Goal: Task Accomplishment & Management: Use online tool/utility

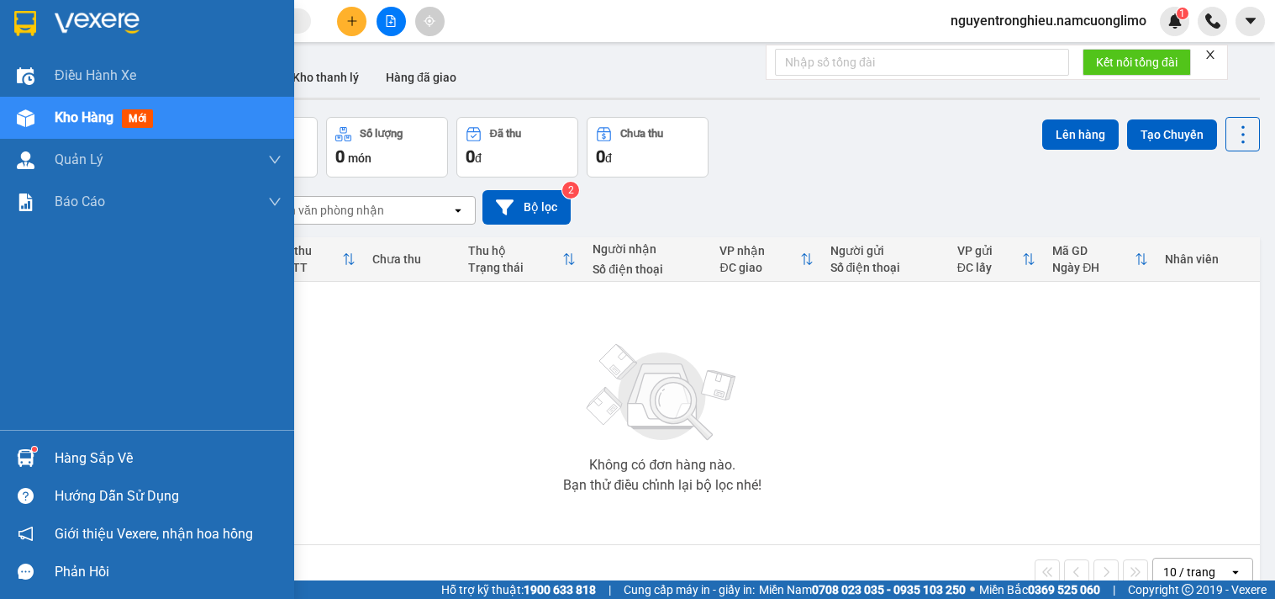
click at [71, 447] on div "Hàng sắp về" at bounding box center [168, 458] width 227 height 25
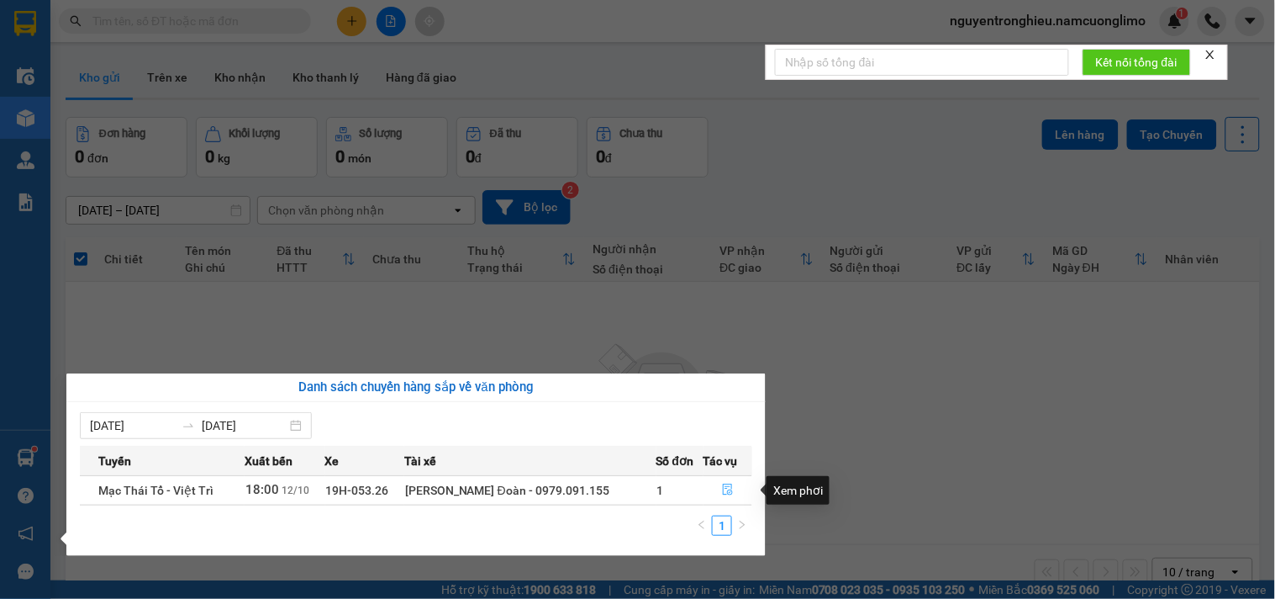
click at [731, 492] on button "button" at bounding box center [729, 490] width 48 height 27
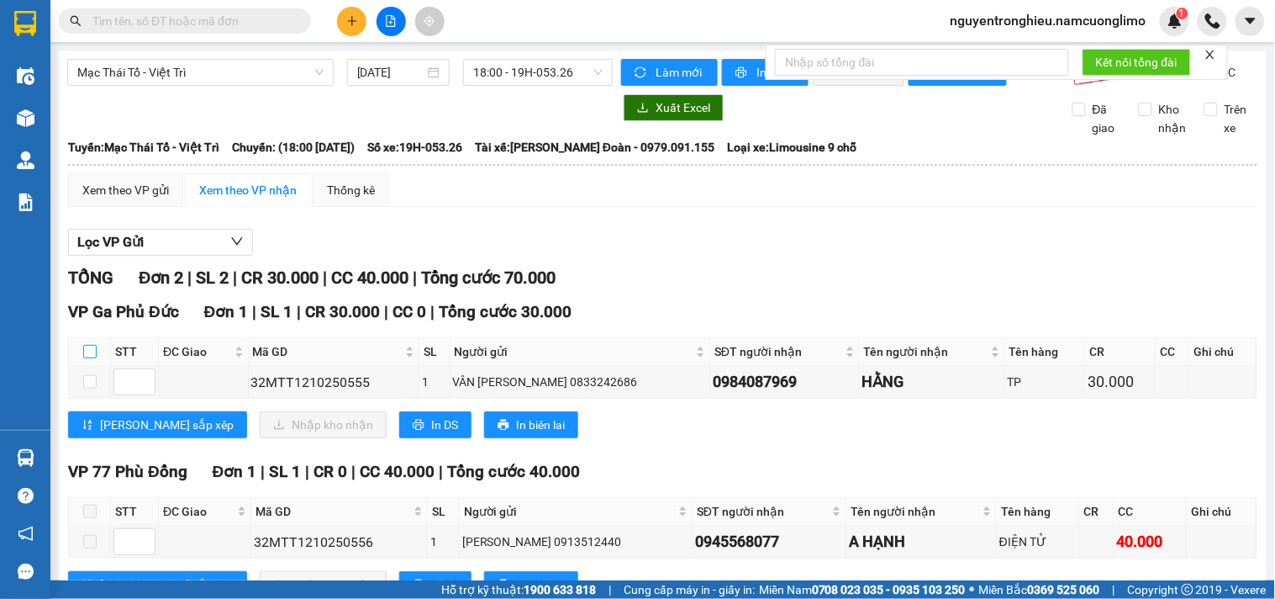
click at [94, 358] on input "checkbox" at bounding box center [89, 351] width 13 height 13
checkbox input "true"
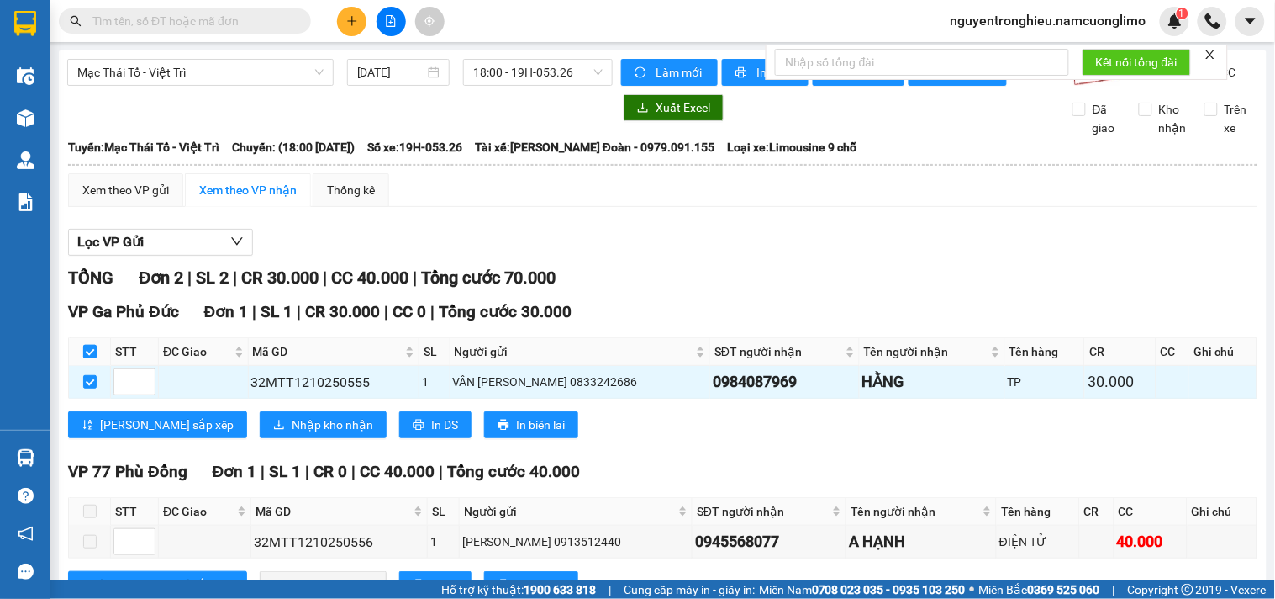
click at [94, 358] on input "checkbox" at bounding box center [89, 351] width 13 height 13
checkbox input "false"
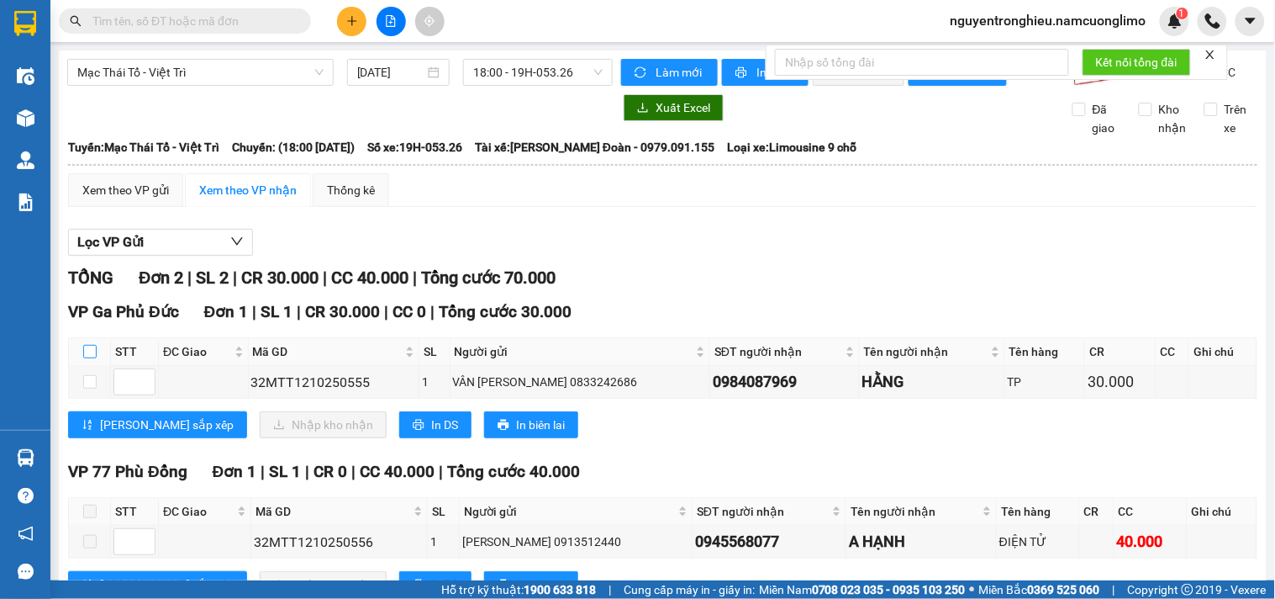
click at [88, 358] on input "checkbox" at bounding box center [89, 351] width 13 height 13
checkbox input "true"
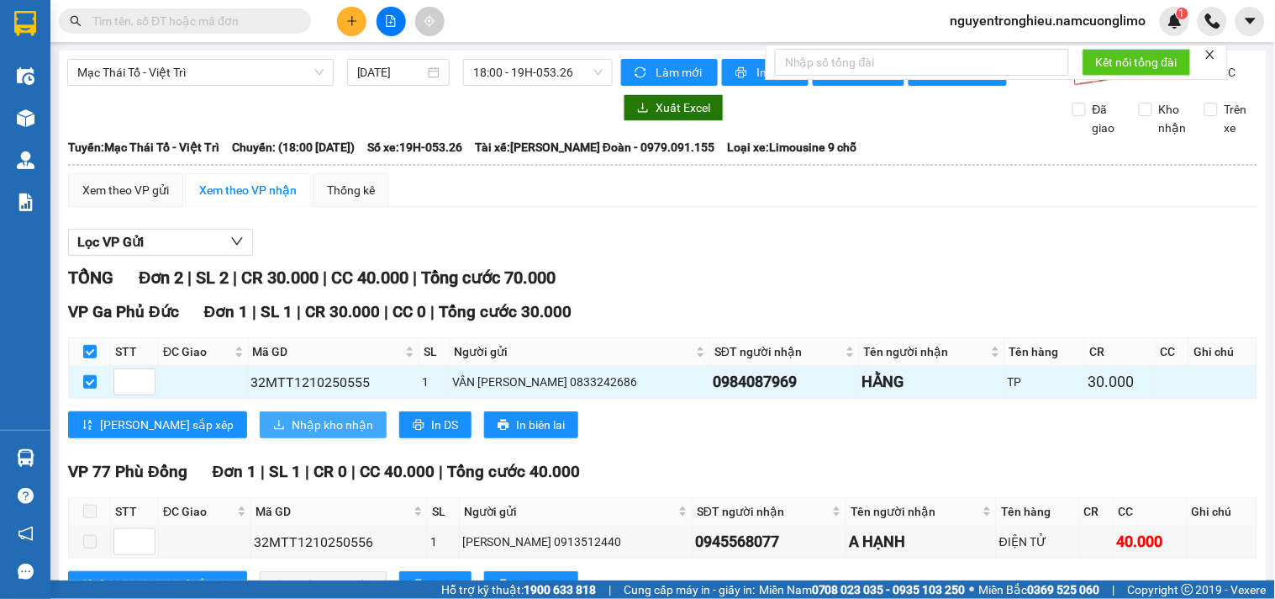
click at [292, 434] on span "Nhập kho nhận" at bounding box center [333, 424] width 82 height 18
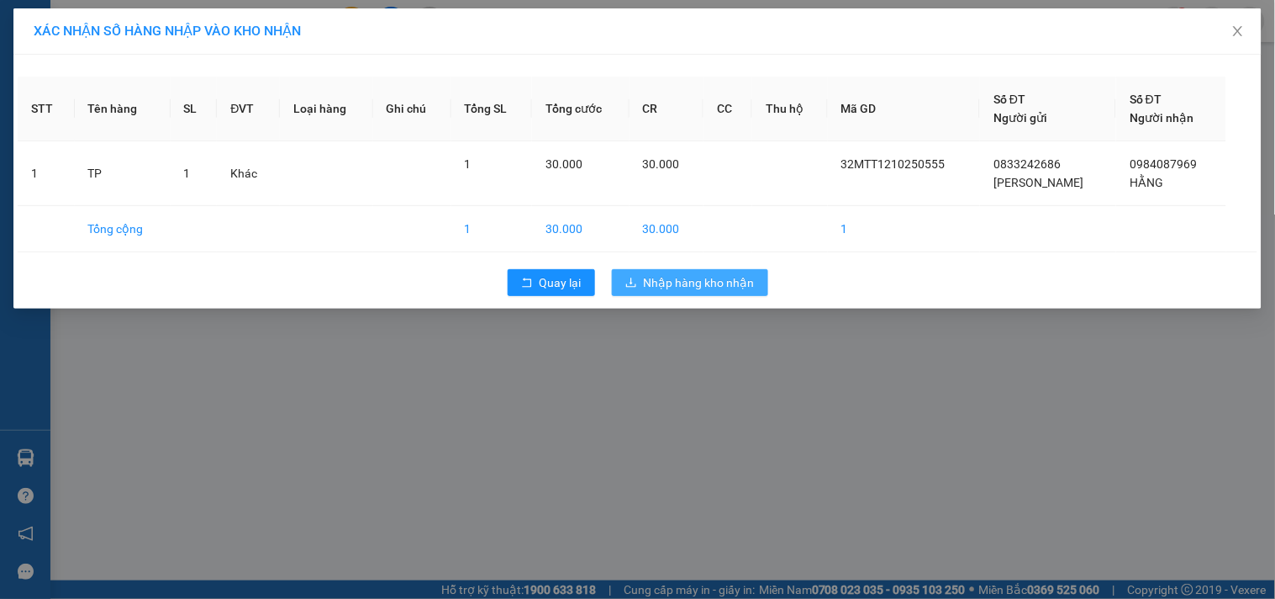
click at [695, 282] on span "Nhập hàng kho nhận" at bounding box center [699, 282] width 111 height 18
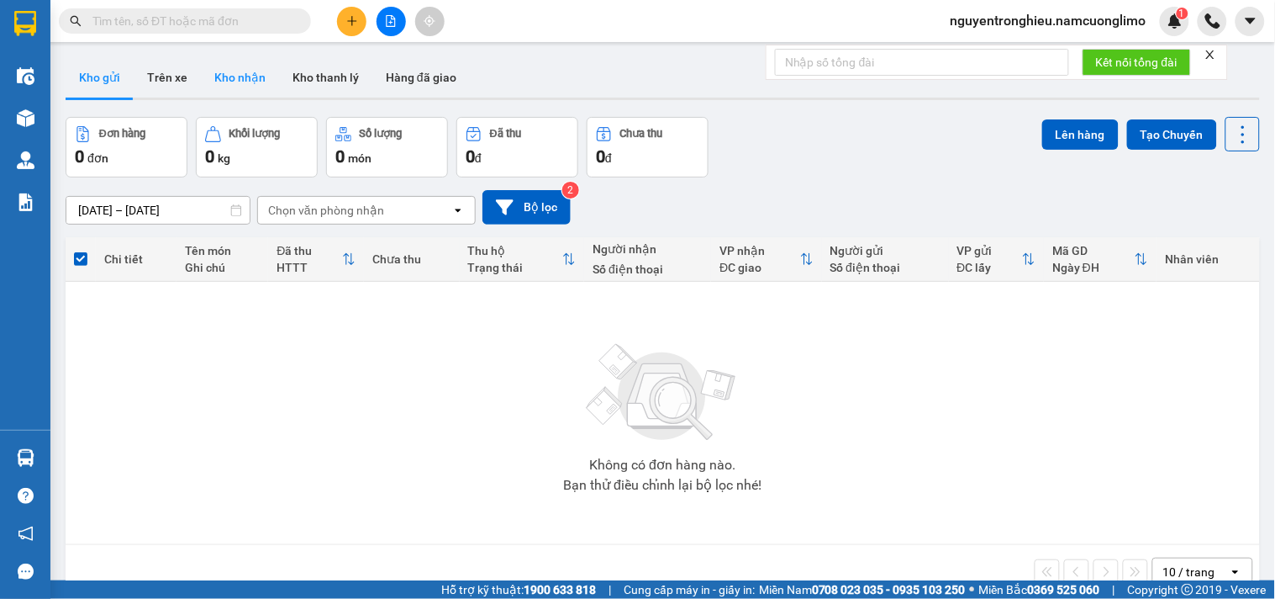
click at [219, 84] on button "Kho nhận" at bounding box center [240, 77] width 78 height 40
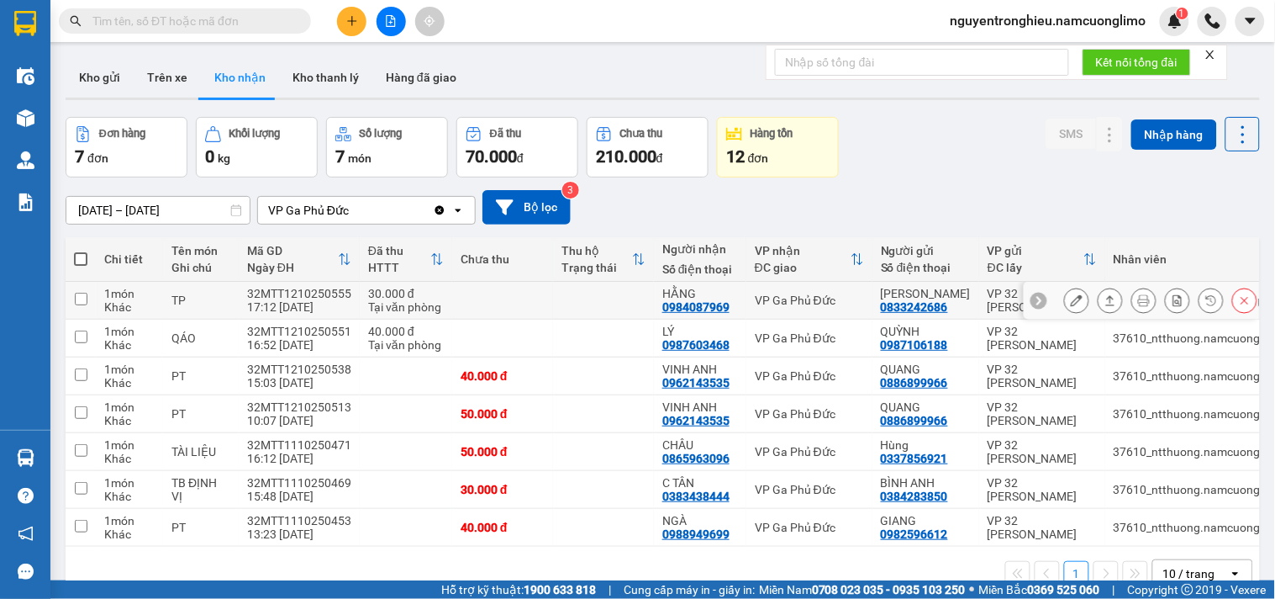
click at [801, 284] on td "VP Ga Phủ Đức" at bounding box center [810, 301] width 126 height 38
checkbox input "true"
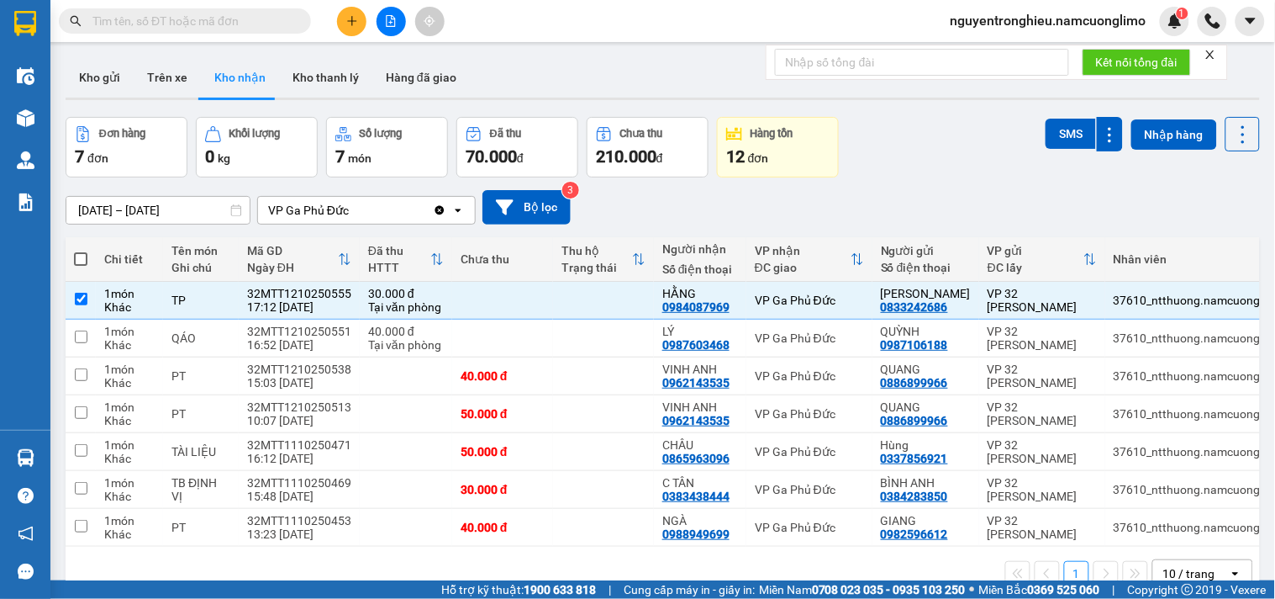
click at [921, 195] on div "[DATE] – [DATE] Press the down arrow key to interact with the calendar and sele…" at bounding box center [663, 207] width 1195 height 34
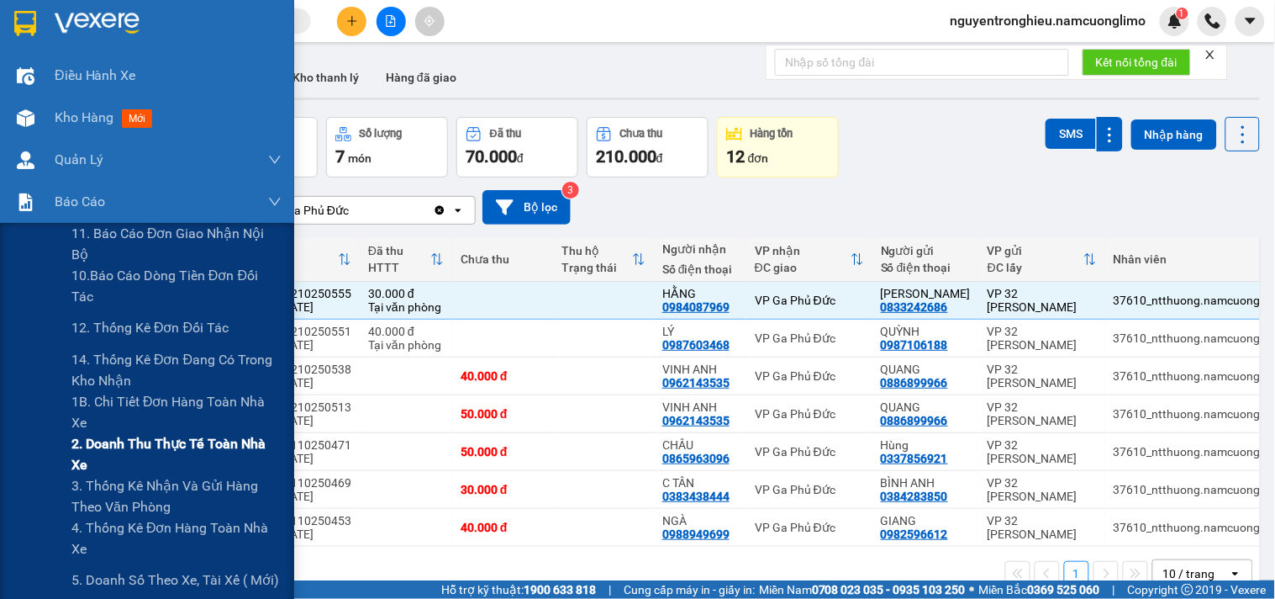
click at [186, 448] on span "2. Doanh thu thực tế toàn nhà xe" at bounding box center [176, 454] width 210 height 42
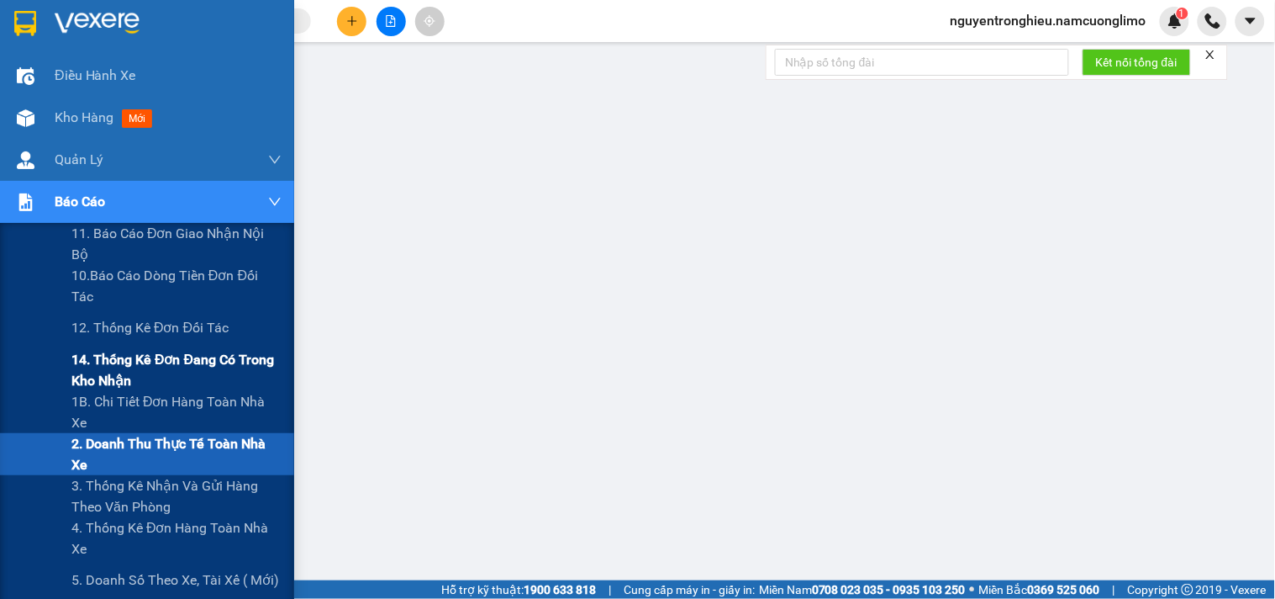
click at [175, 367] on span "14. Thống kê đơn đang có trong kho nhận" at bounding box center [176, 370] width 210 height 42
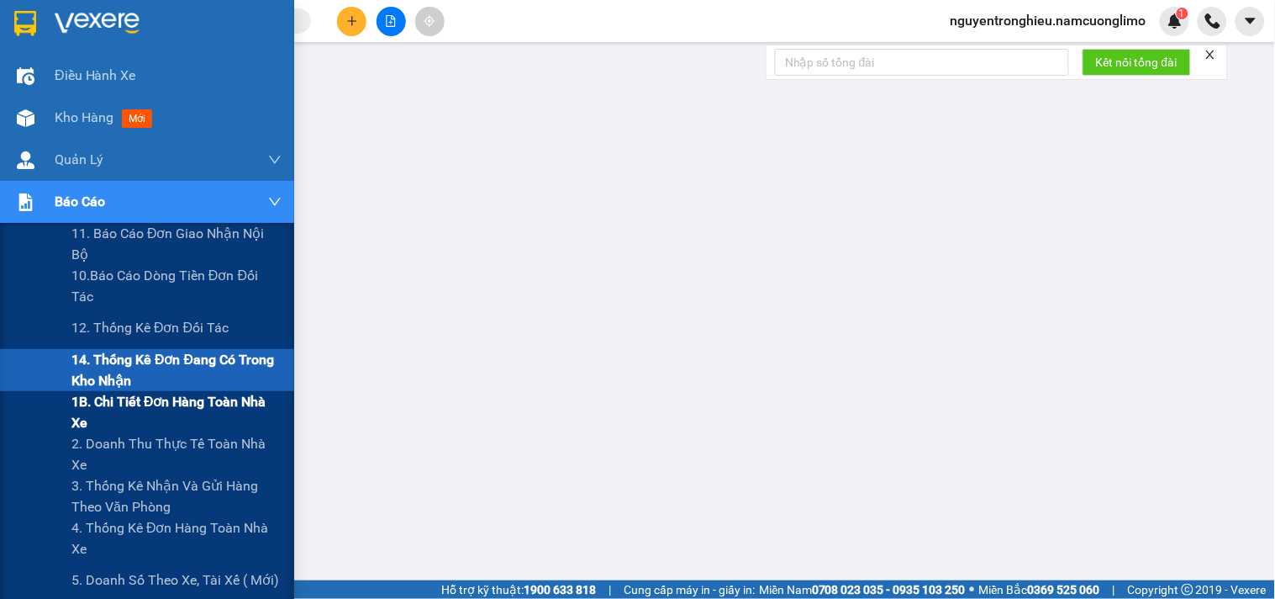
click at [165, 408] on span "1B. Chi tiết đơn hàng toàn nhà xe" at bounding box center [176, 412] width 210 height 42
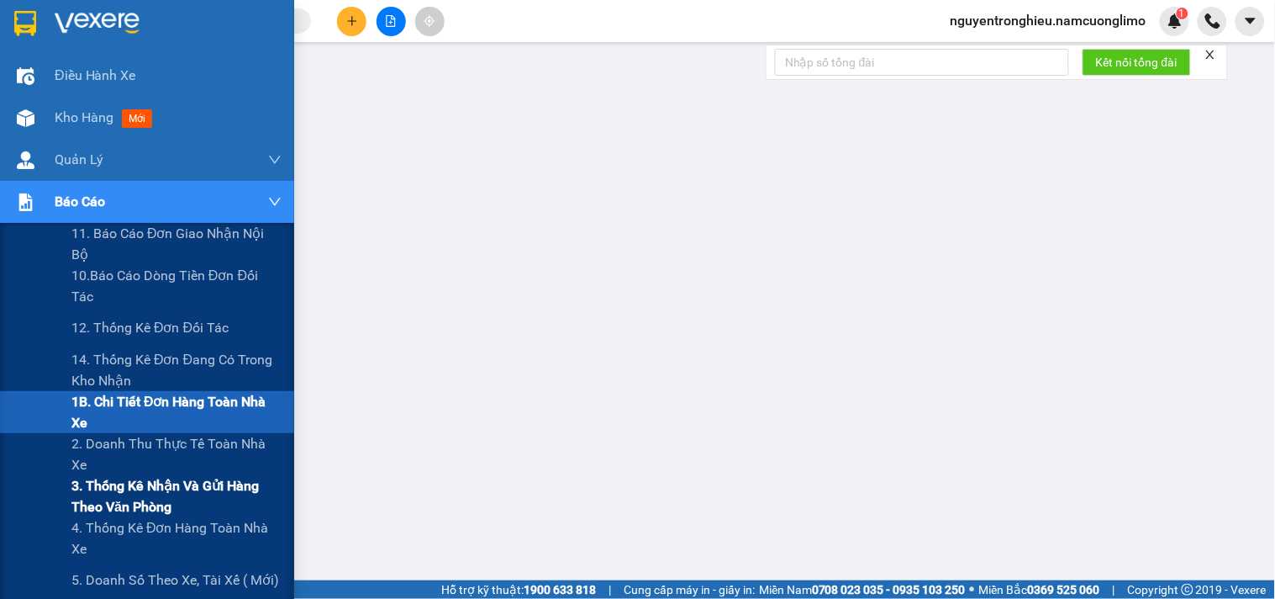
click at [161, 491] on span "3. Thống kê nhận và gửi hàng theo văn phòng" at bounding box center [176, 496] width 210 height 42
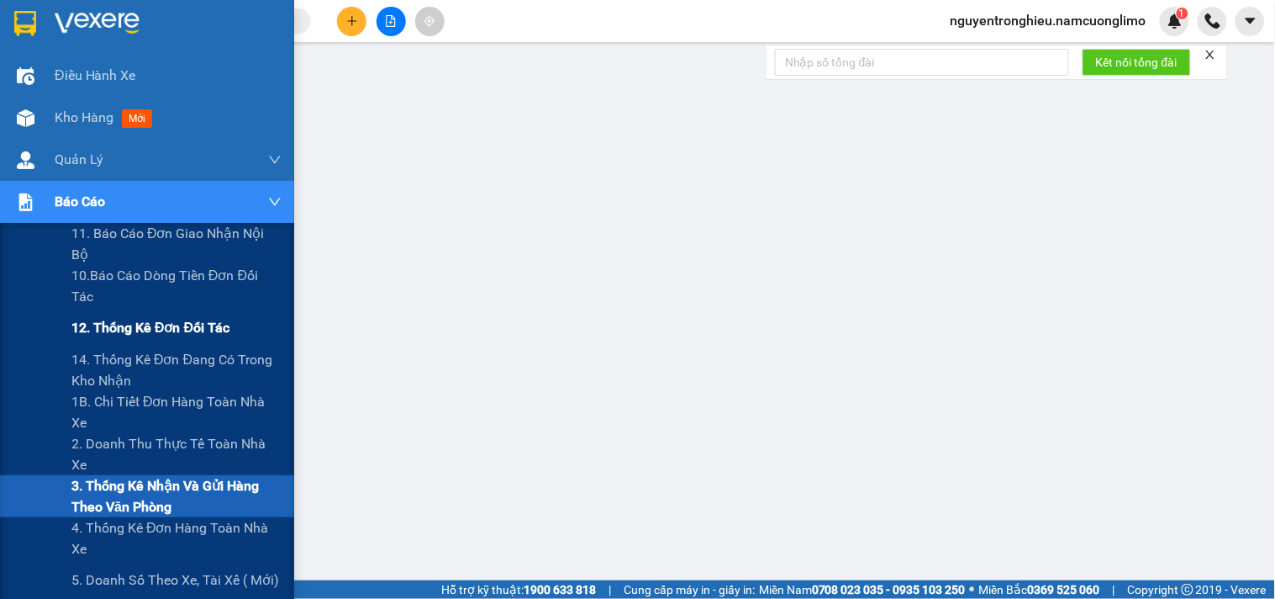
click at [182, 330] on span "12. Thống kê đơn đối tác" at bounding box center [150, 327] width 158 height 21
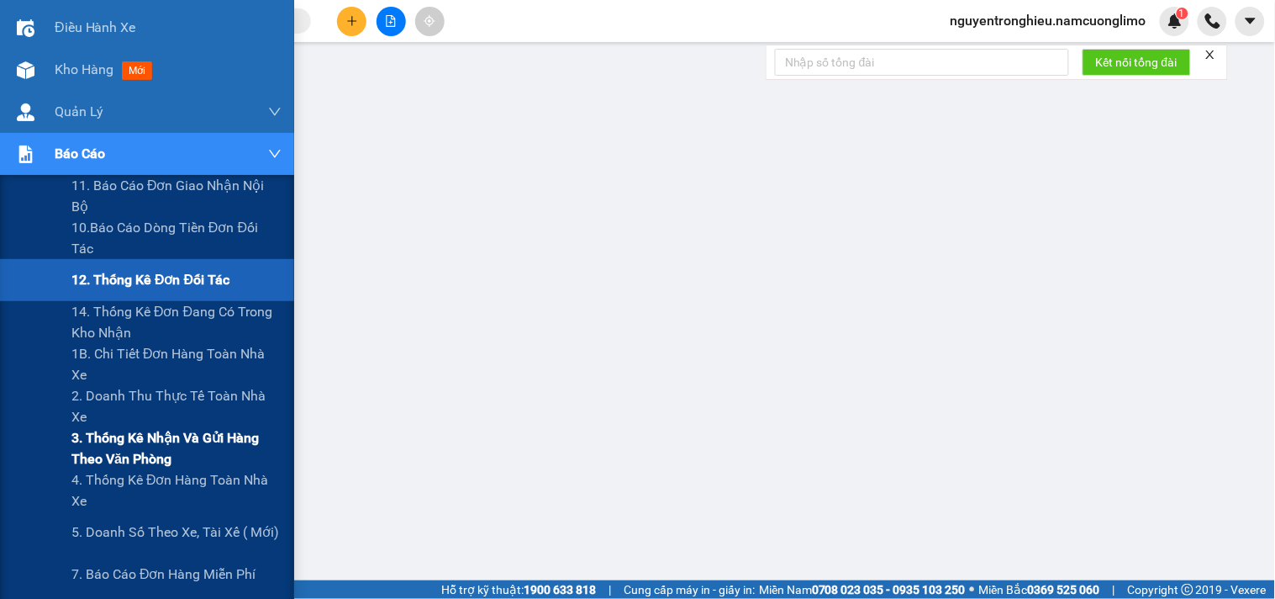
scroll to position [93, 0]
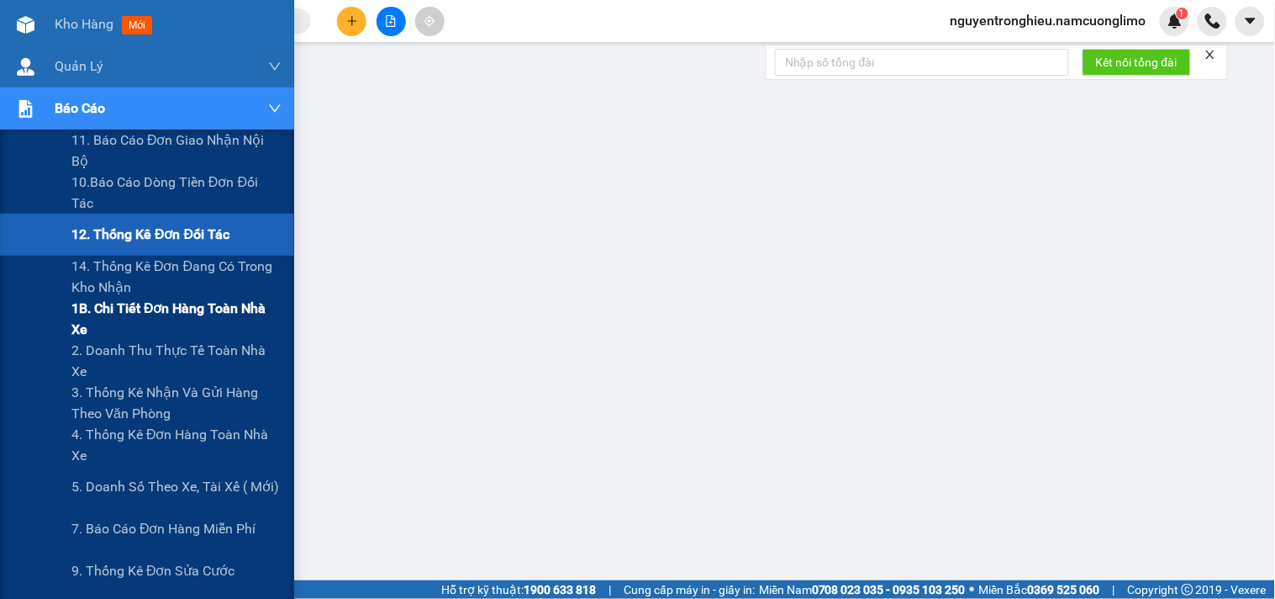
click at [178, 324] on span "1B. Chi tiết đơn hàng toàn nhà xe" at bounding box center [176, 319] width 210 height 42
